Goal: Navigation & Orientation: Find specific page/section

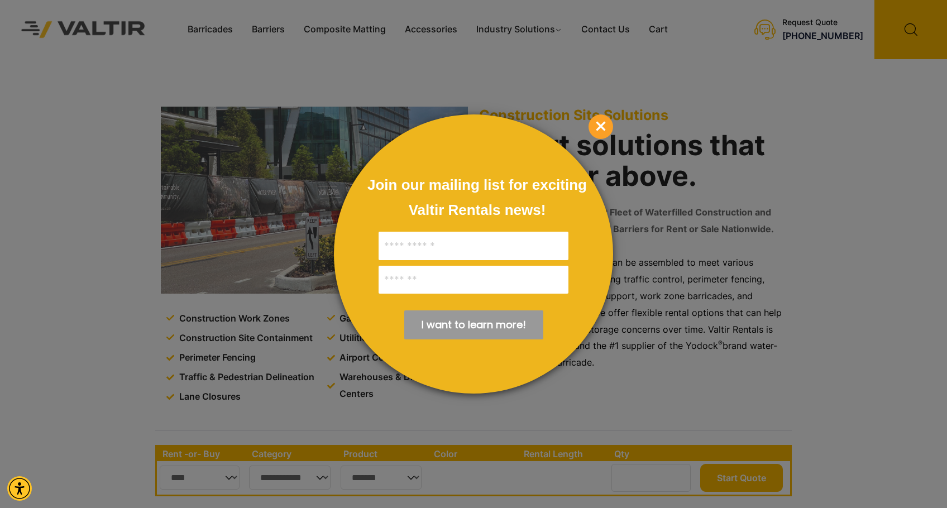
click at [606, 133] on span "×" at bounding box center [600, 126] width 25 height 25
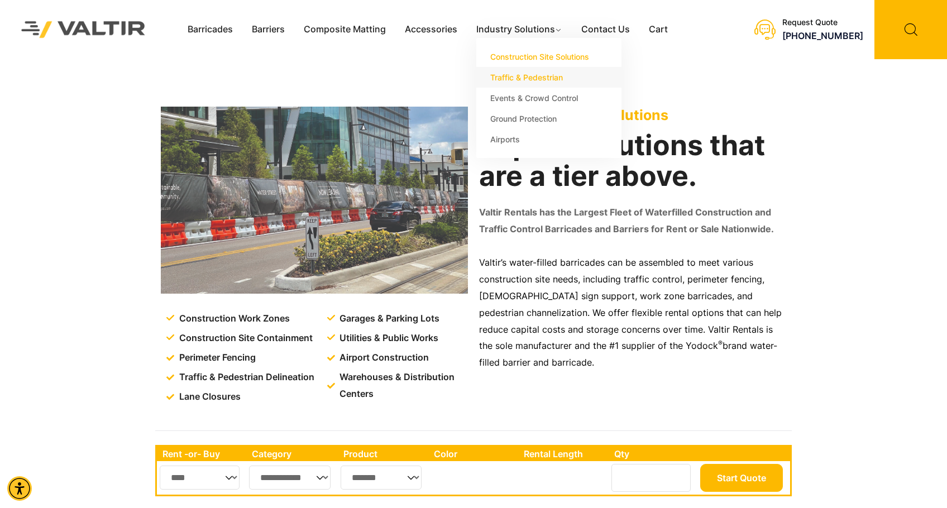
click at [543, 83] on link "Traffic & Pedestrian" at bounding box center [548, 77] width 145 height 21
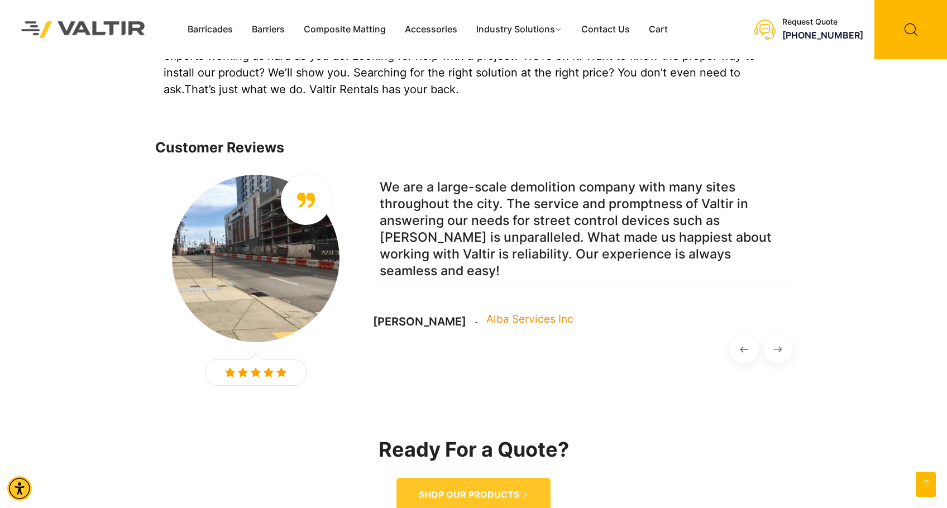
scroll to position [1507, 0]
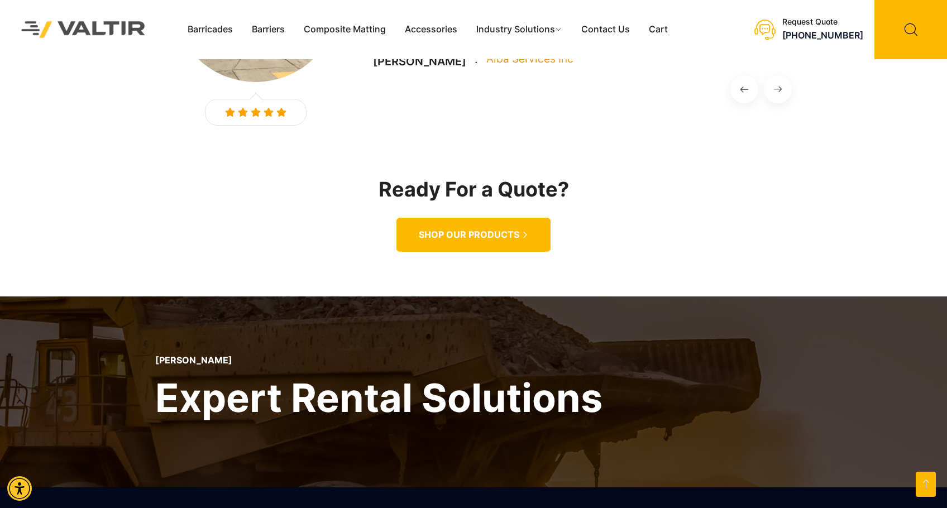
click at [453, 229] on span "SHOP OUR PRODUCTS" at bounding box center [469, 235] width 100 height 12
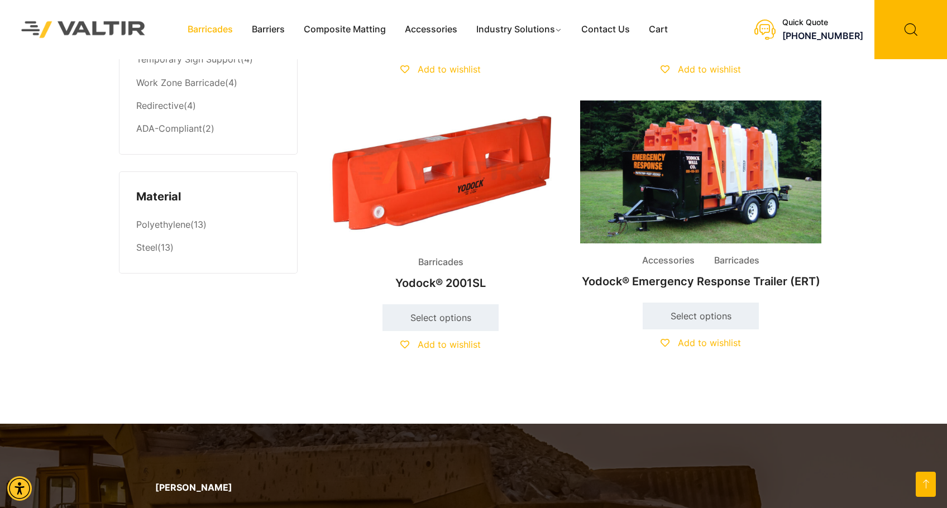
scroll to position [1160, 0]
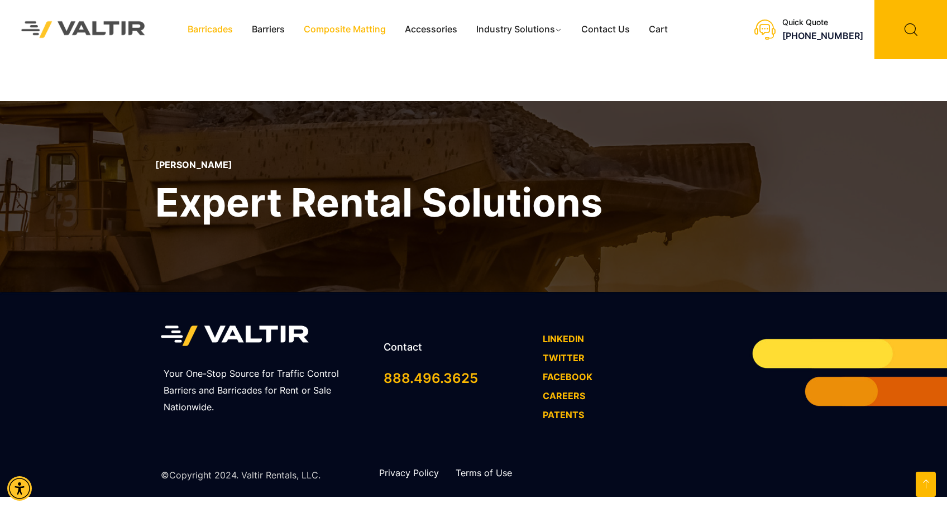
click at [349, 25] on link "Composite Matting" at bounding box center [344, 29] width 101 height 17
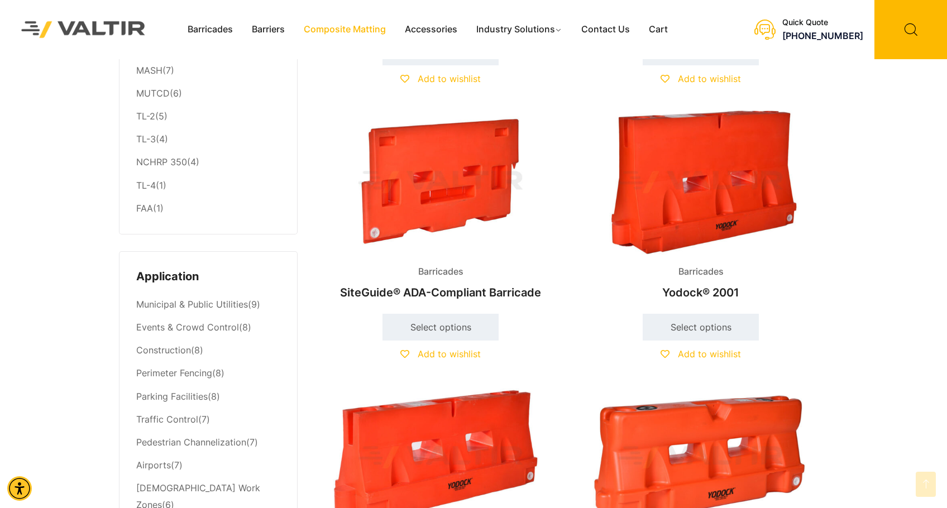
scroll to position [0, 0]
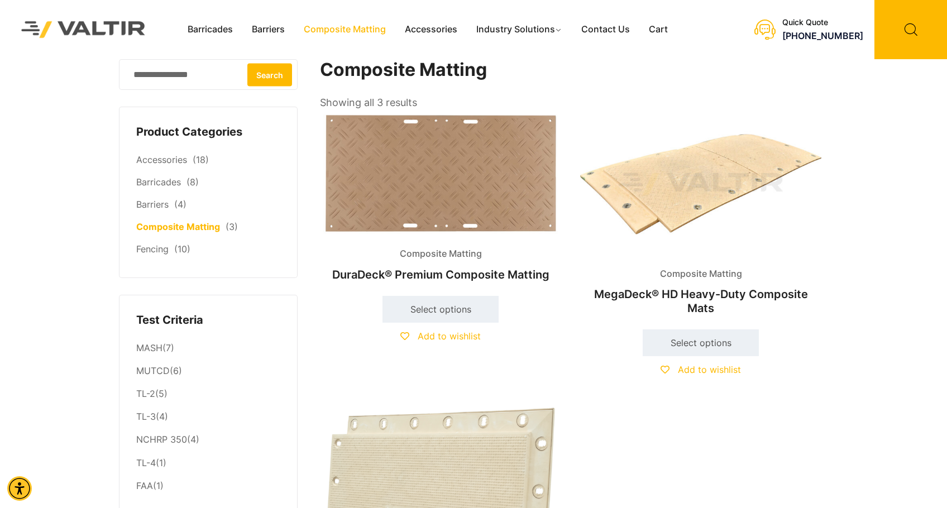
scroll to position [335, 0]
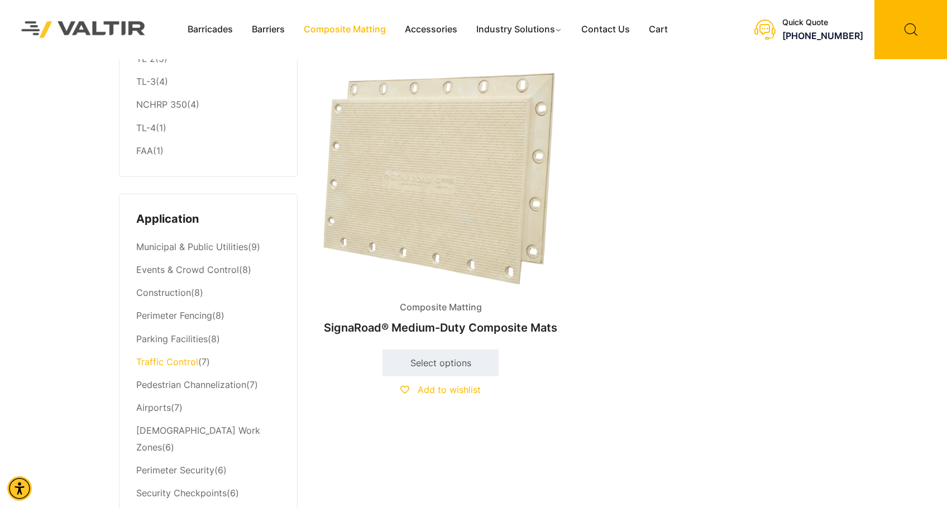
click at [183, 365] on link "Traffic Control" at bounding box center [167, 361] width 62 height 11
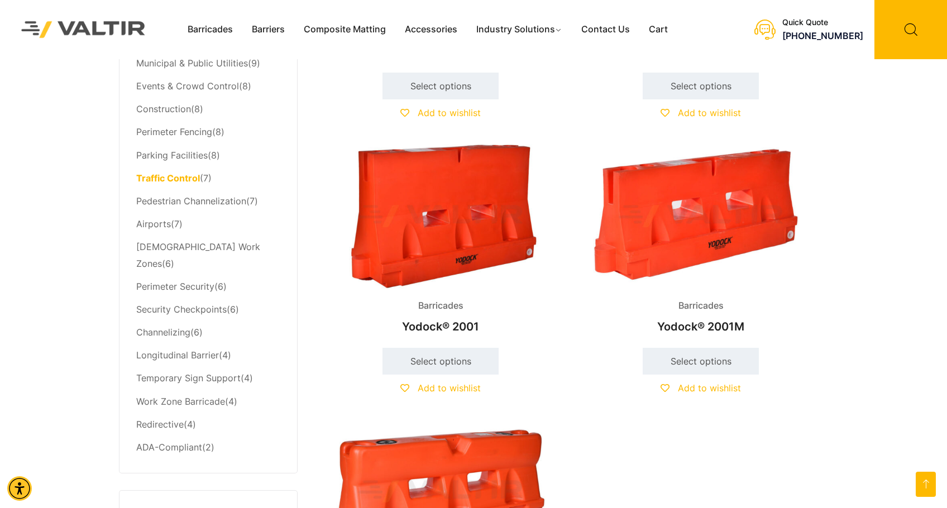
scroll to position [502, 0]
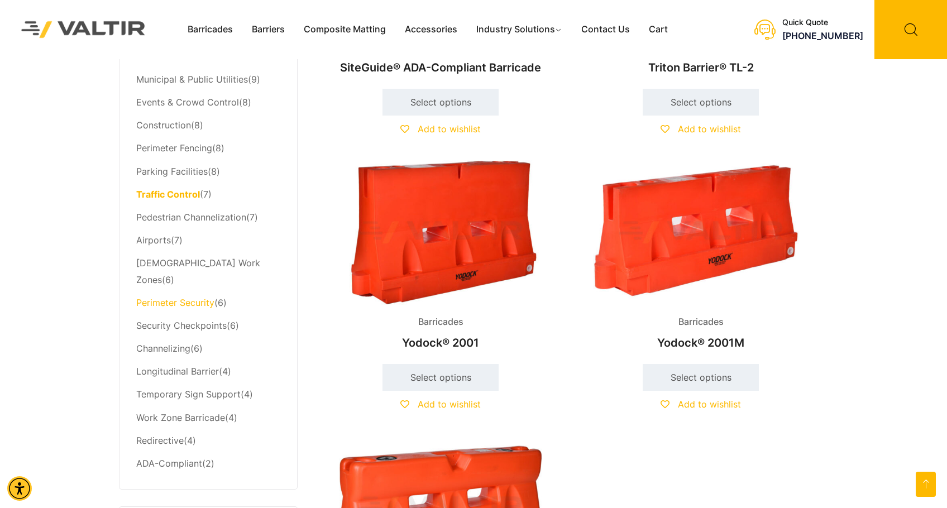
click at [175, 297] on link "Perimeter Security" at bounding box center [175, 302] width 78 height 11
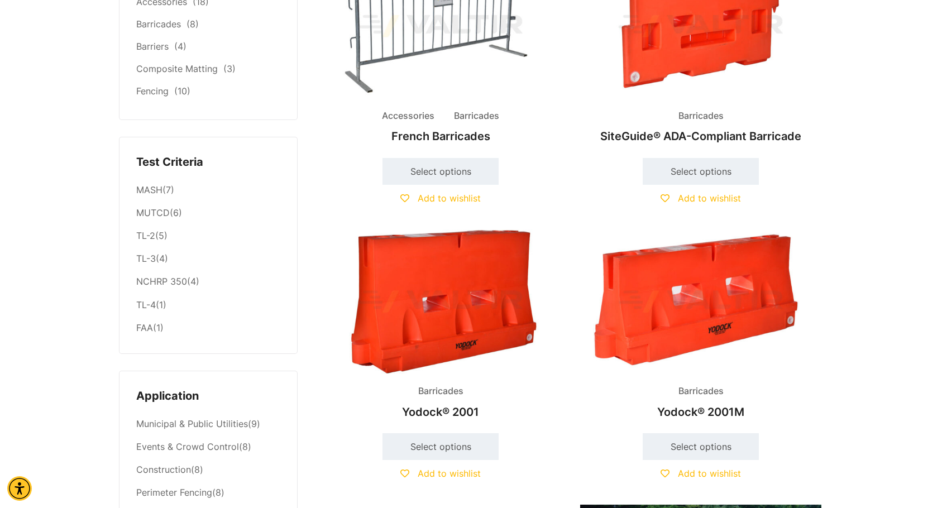
scroll to position [502, 0]
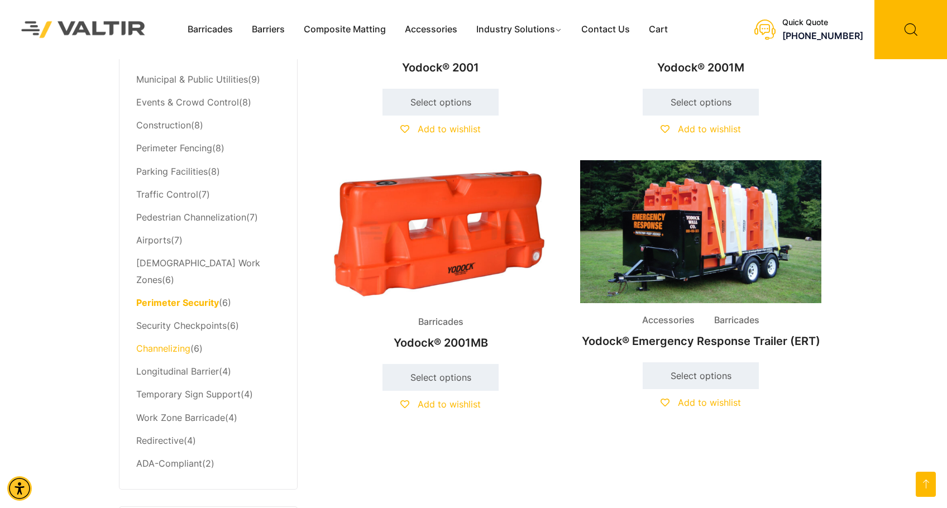
click at [177, 343] on link "Channelizing" at bounding box center [163, 348] width 54 height 11
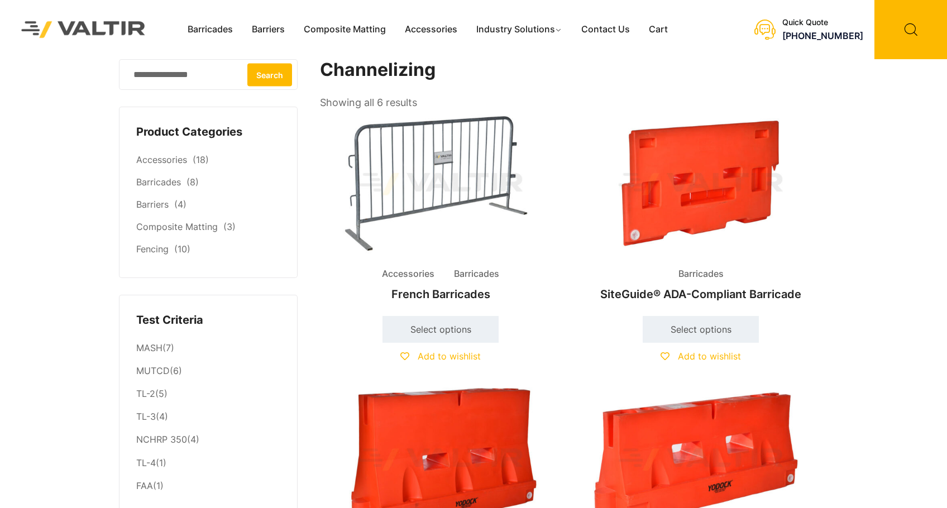
scroll to position [502, 0]
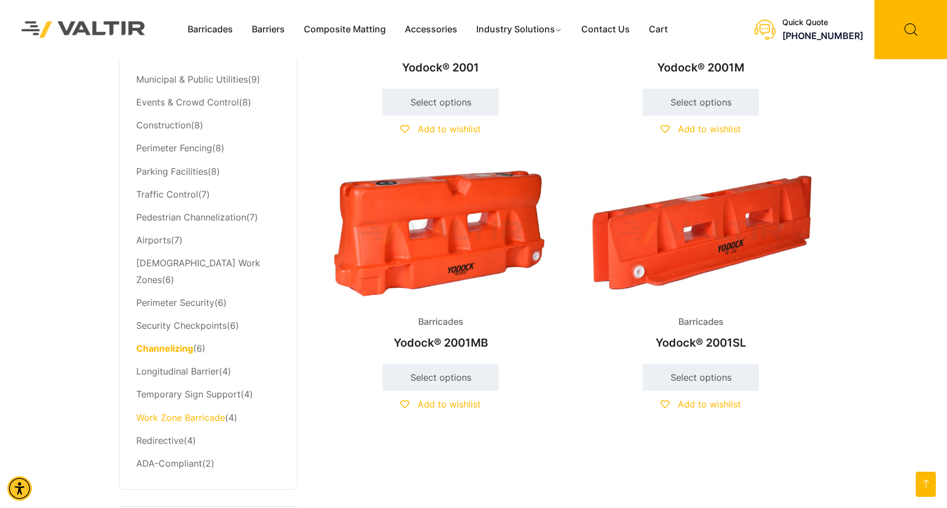
click at [212, 412] on link "Work Zone Barricade" at bounding box center [180, 417] width 89 height 11
